Goal: Information Seeking & Learning: Learn about a topic

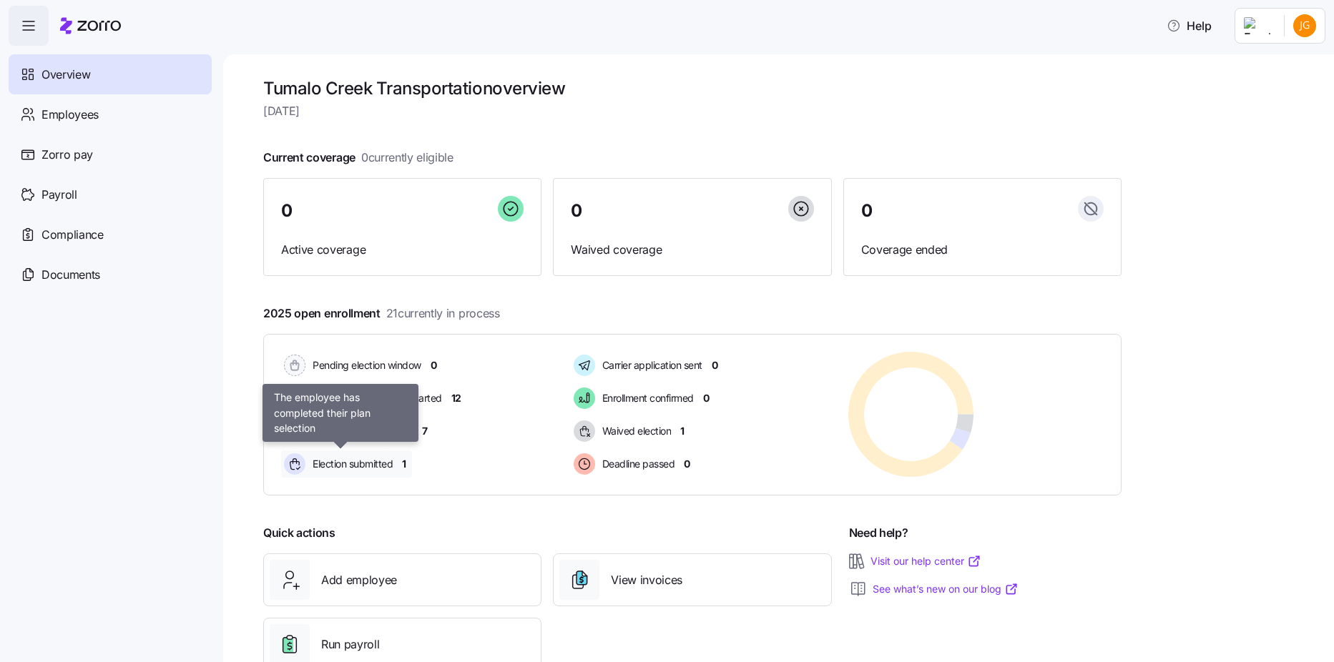
click at [378, 463] on span "Election submitted" at bounding box center [350, 464] width 84 height 14
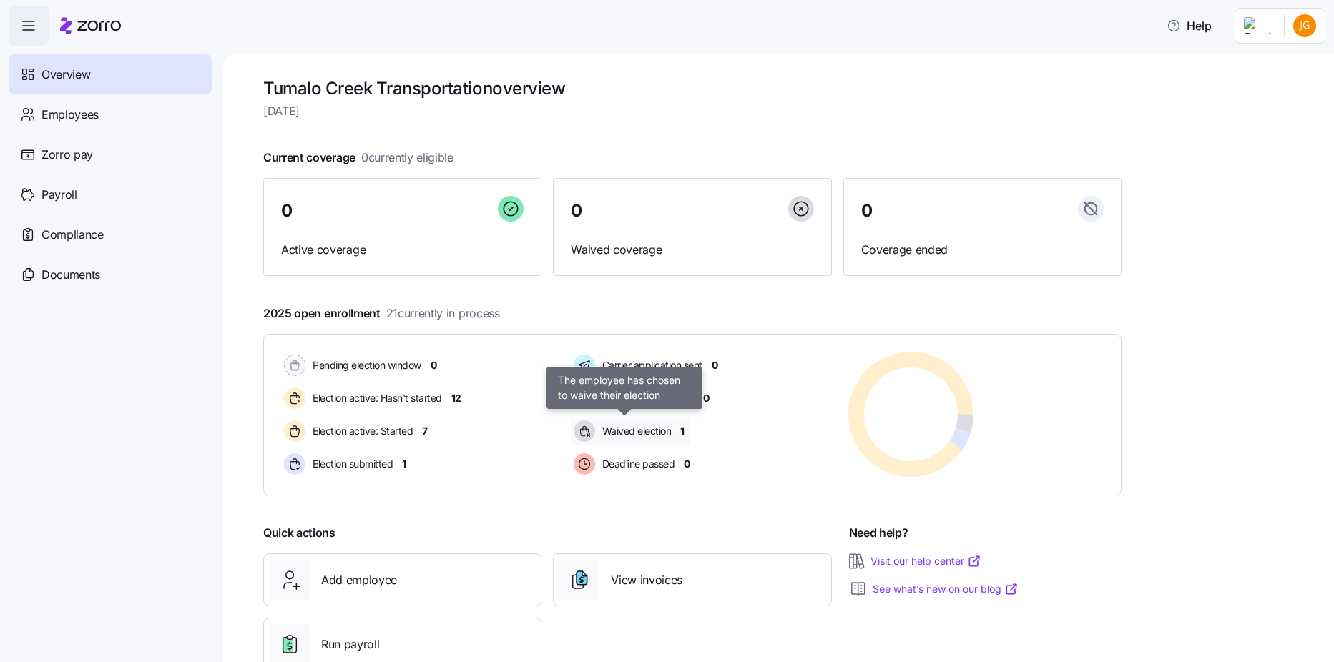
click at [652, 426] on span "Waived election" at bounding box center [635, 431] width 74 height 14
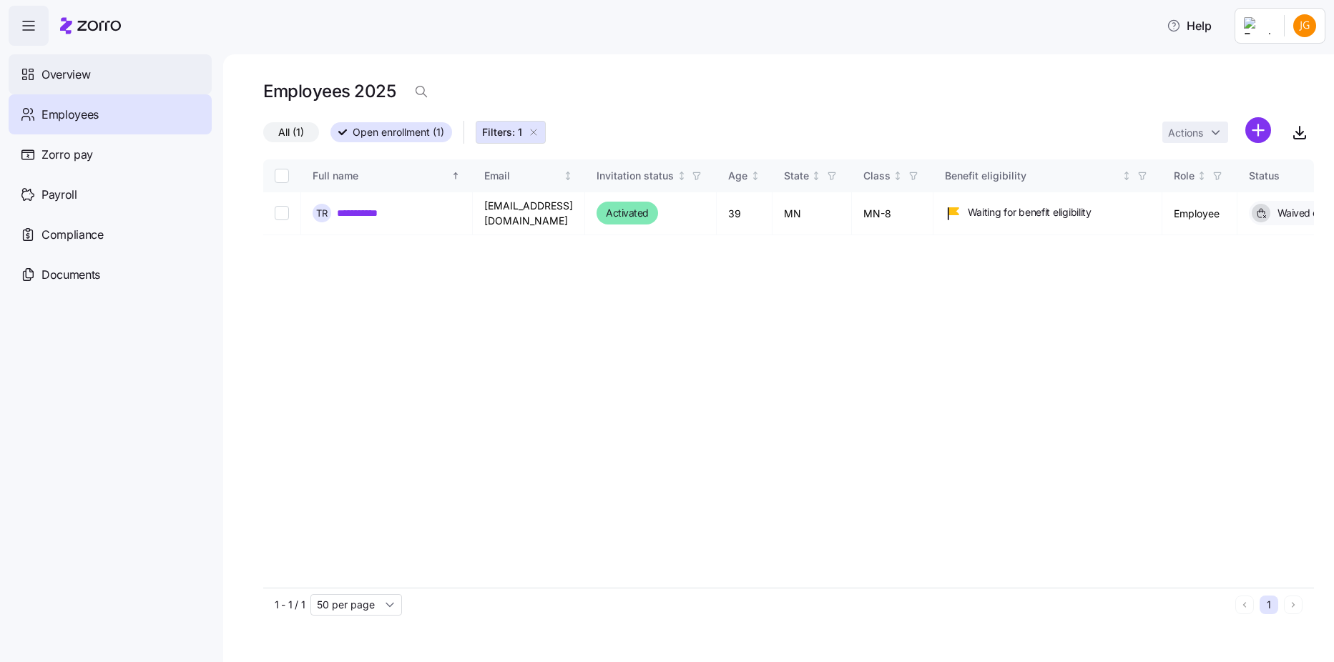
click at [60, 84] on div "Overview" at bounding box center [110, 74] width 203 height 40
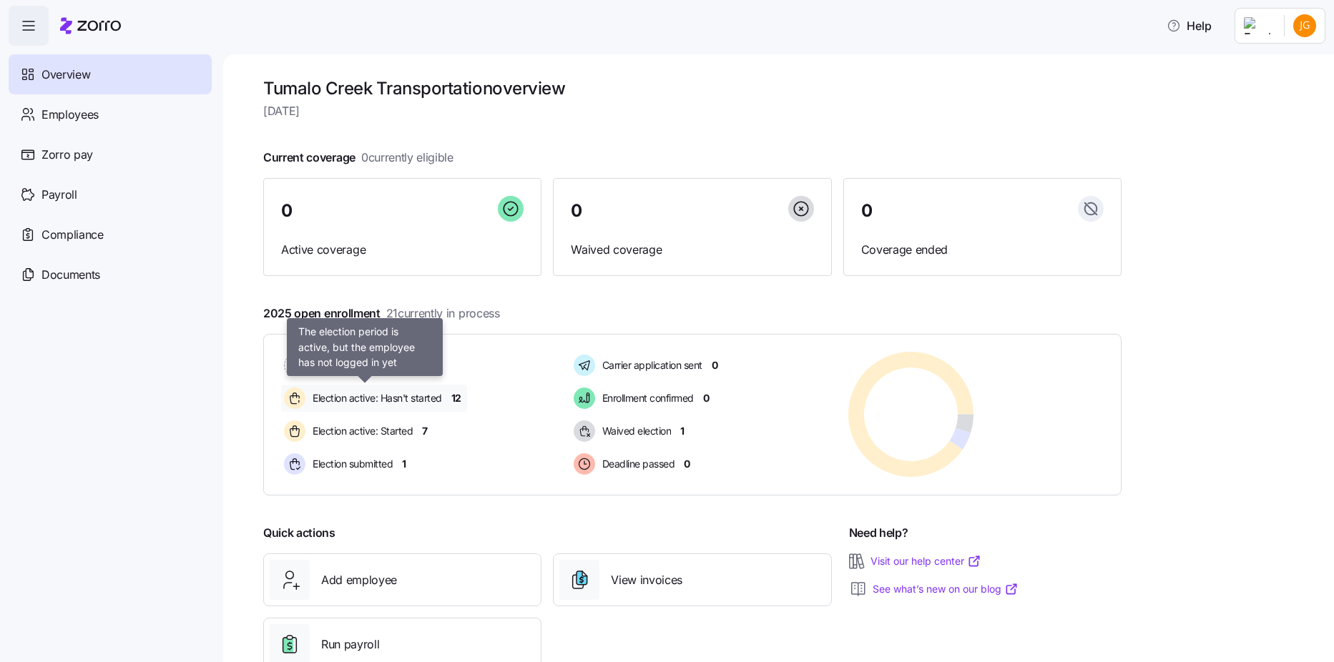
click at [340, 406] on span "Election active: Hasn't started" at bounding box center [375, 398] width 134 height 17
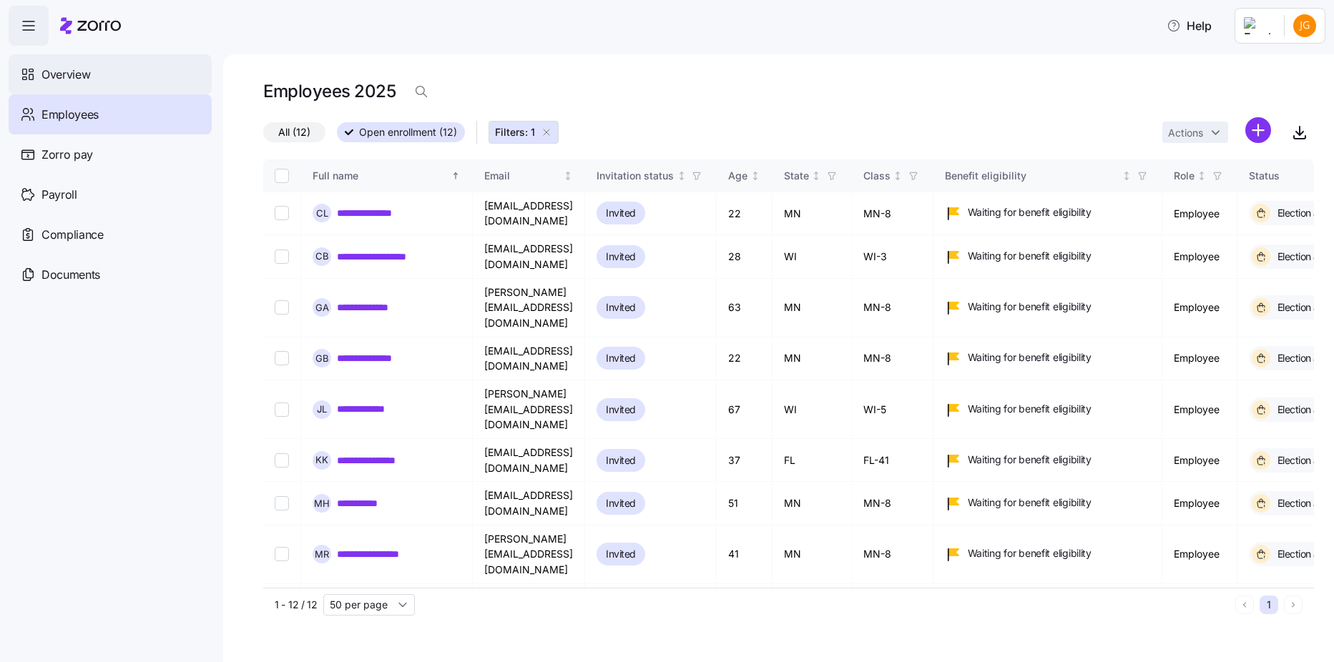
click at [99, 79] on div "Overview" at bounding box center [110, 74] width 203 height 40
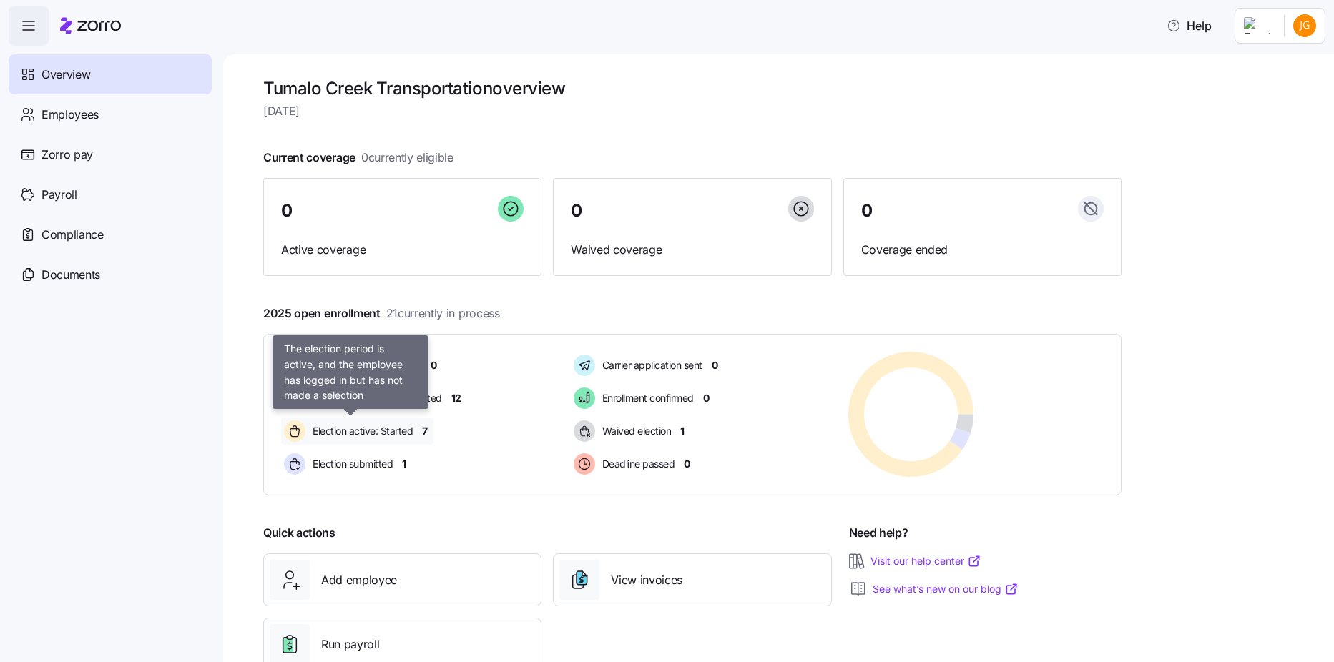
click at [344, 437] on span "Election active: Started" at bounding box center [360, 431] width 104 height 14
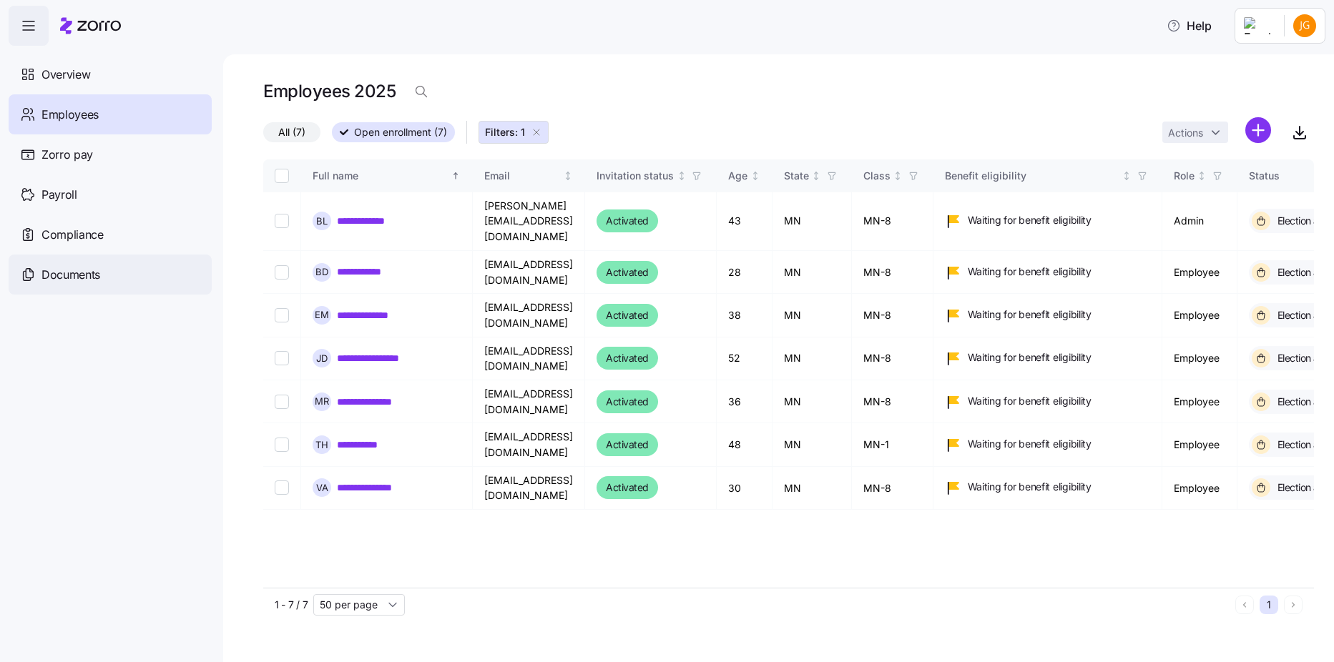
click at [82, 277] on span "Documents" at bounding box center [70, 275] width 59 height 18
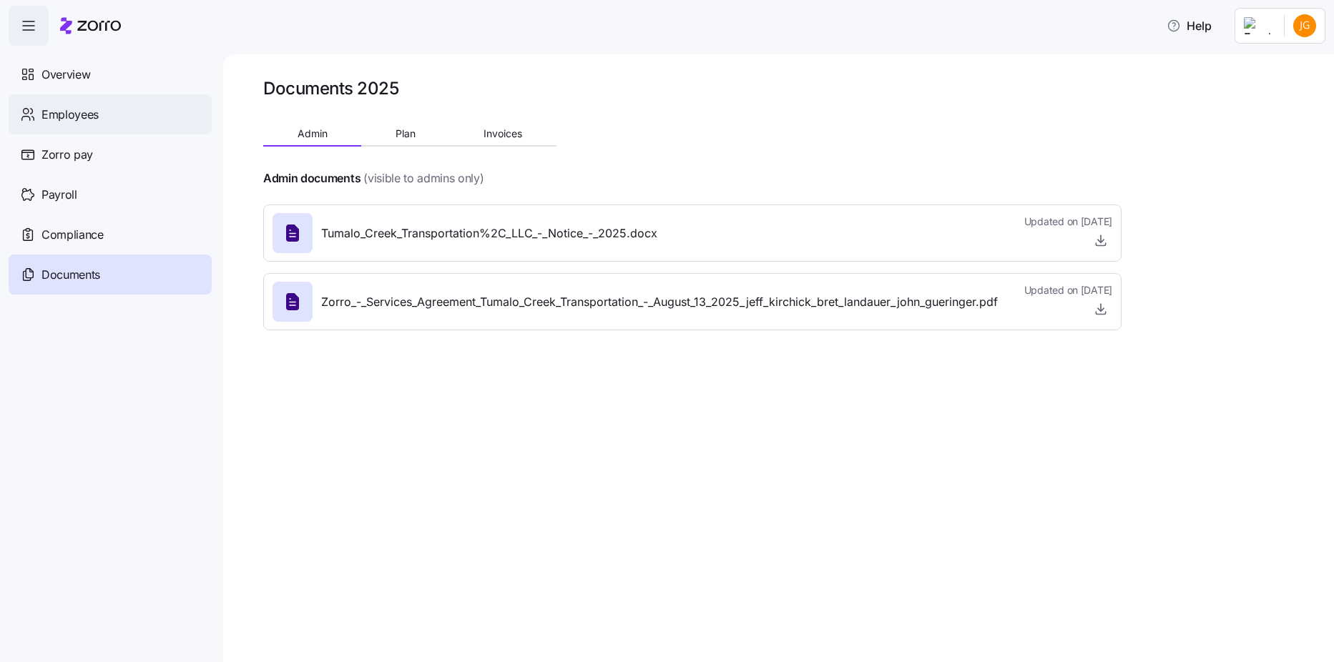
click at [52, 120] on span "Employees" at bounding box center [69, 115] width 57 height 18
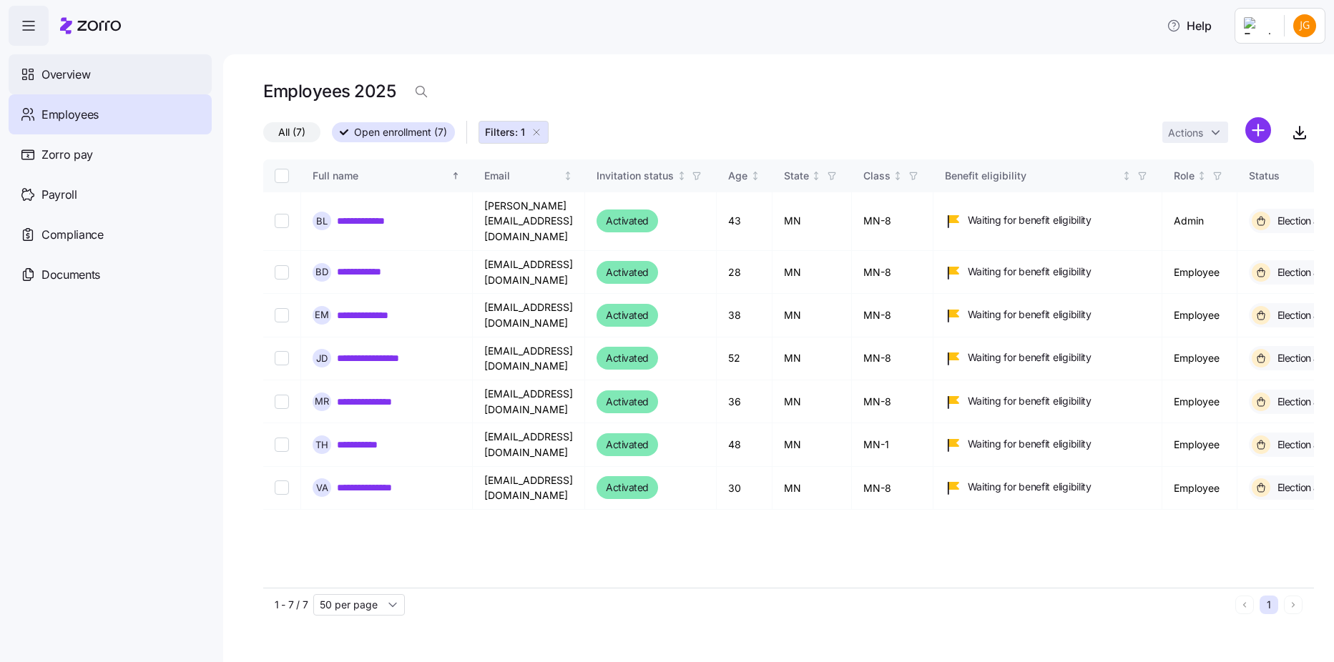
click at [87, 79] on span "Overview" at bounding box center [65, 75] width 49 height 18
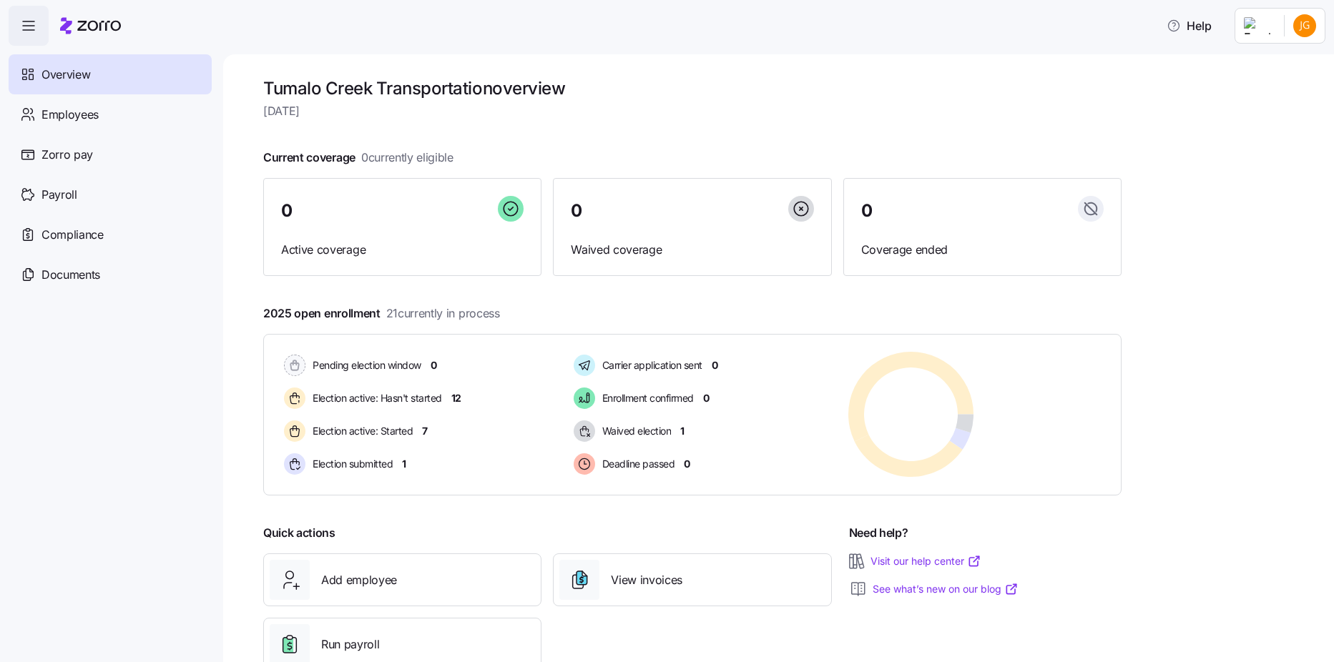
scroll to position [43, 0]
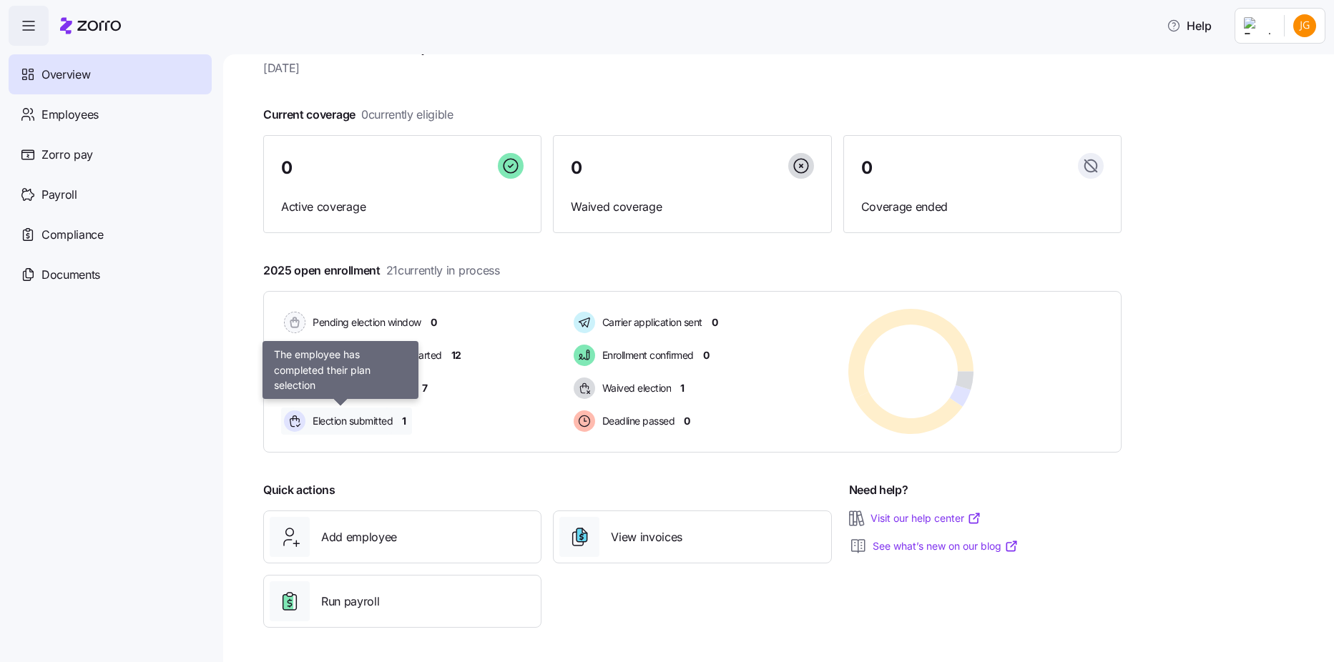
click at [390, 431] on div "Election submitted" at bounding box center [340, 421] width 118 height 27
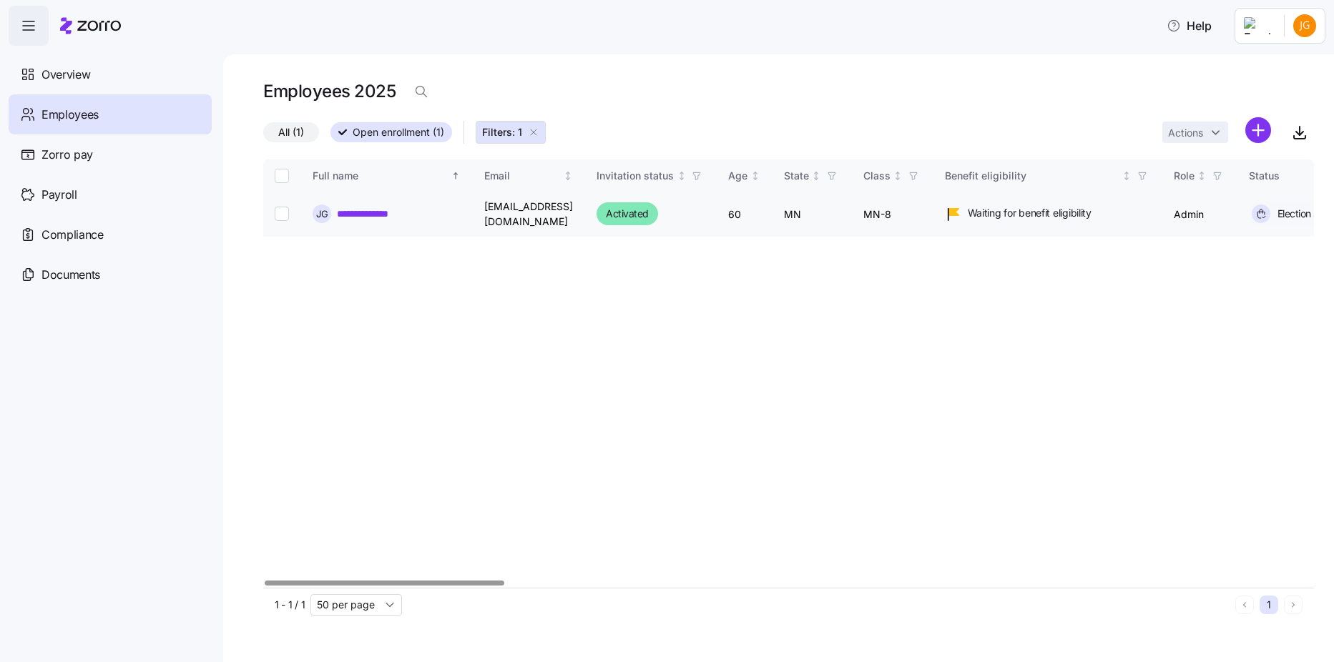
click at [383, 213] on link "**********" at bounding box center [374, 214] width 74 height 14
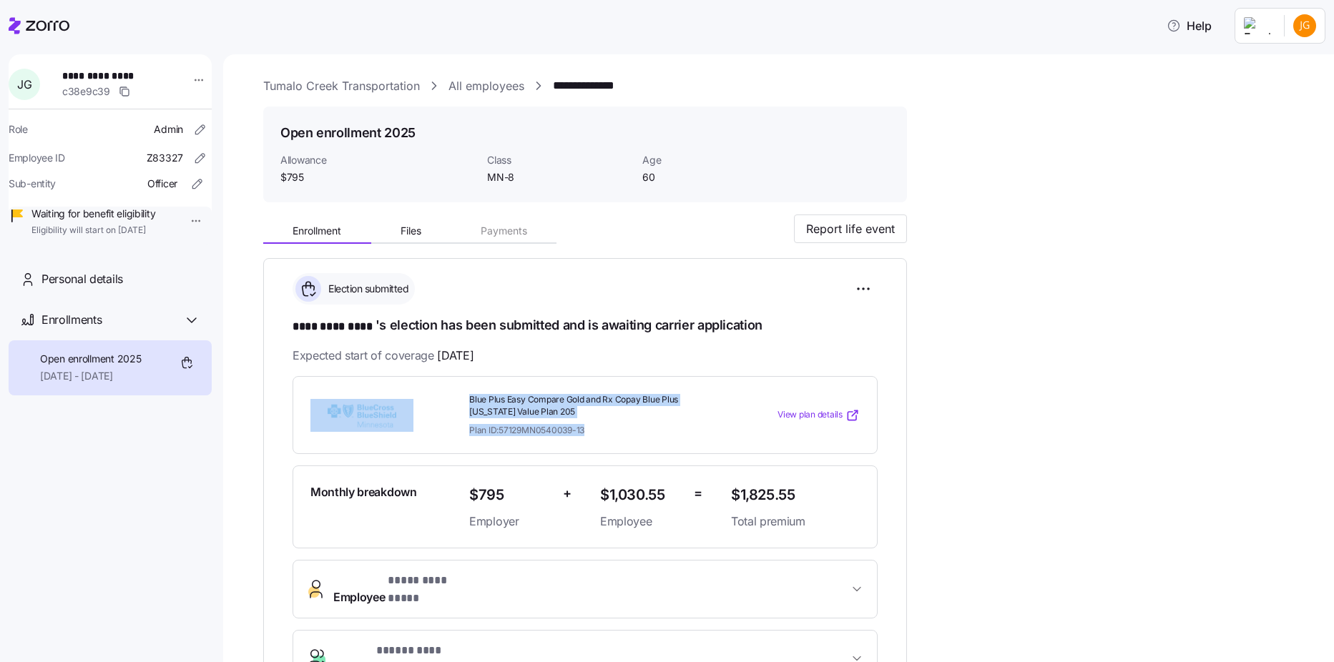
drag, startPoint x: 443, startPoint y: 388, endPoint x: 621, endPoint y: 429, distance: 182.7
click at [621, 429] on div "Blue Plus Easy Compare Gold and Rx Copay Blue Plus [US_STATE] Value Plan 205 Pl…" at bounding box center [584, 415] width 585 height 78
drag, startPoint x: 621, startPoint y: 429, endPoint x: 574, endPoint y: 398, distance: 56.1
click at [574, 398] on span "Blue Plus Easy Compare Gold and Rx Copay Blue Plus [US_STATE] Value Plan 205" at bounding box center [594, 406] width 250 height 24
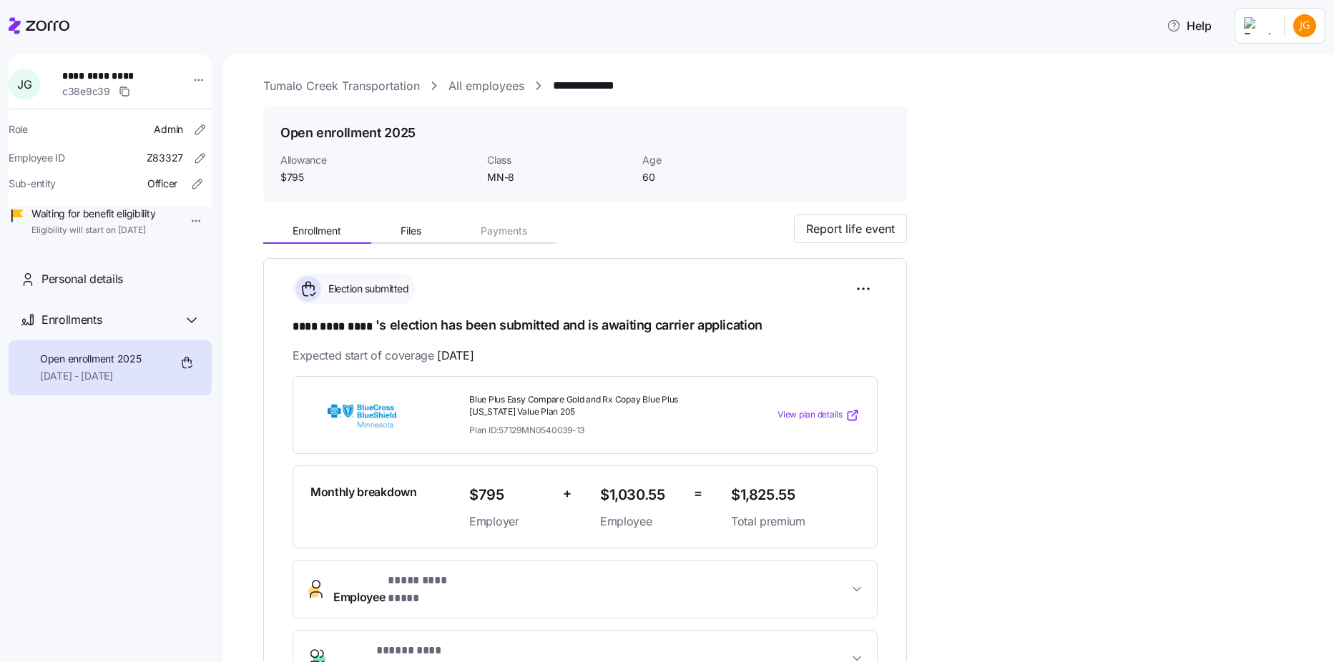
scroll to position [72, 0]
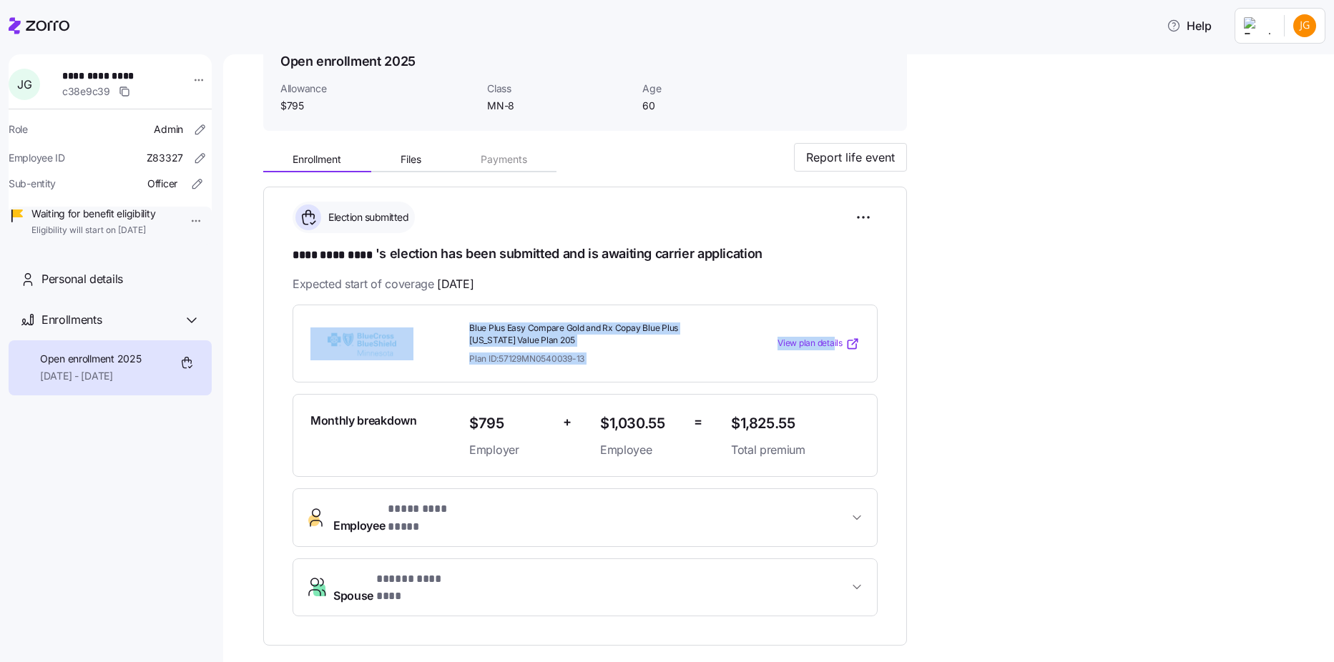
drag, startPoint x: 306, startPoint y: 314, endPoint x: 833, endPoint y: 351, distance: 528.4
click at [833, 351] on div "Blue Plus Easy Compare Gold and Rx Copay Blue Plus [US_STATE] Value Plan 205 Pl…" at bounding box center [584, 344] width 585 height 78
drag, startPoint x: 833, startPoint y: 351, endPoint x: 770, endPoint y: 336, distance: 65.4
click at [770, 337] on div "View plan details" at bounding box center [795, 344] width 129 height 14
